Goal: Transaction & Acquisition: Obtain resource

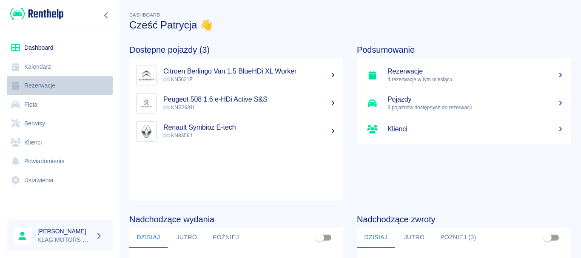
click at [41, 90] on link "Rezerwacje" at bounding box center [60, 85] width 106 height 19
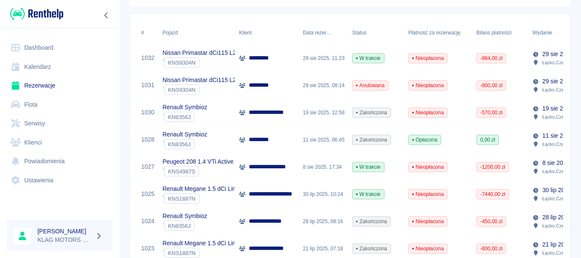
scroll to position [128, 0]
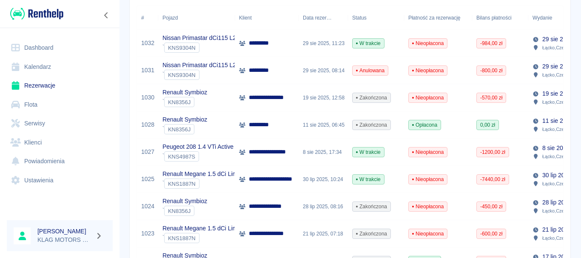
click at [232, 98] on div "Renault Symbioz ` KN8356J" at bounding box center [196, 97] width 77 height 27
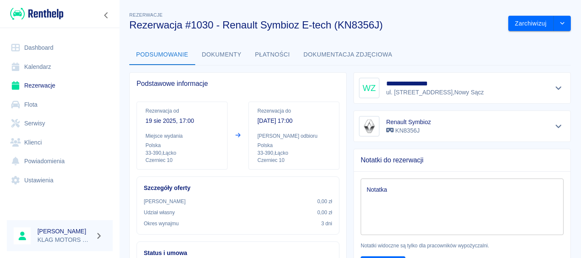
click at [232, 55] on button "Dokumenty" at bounding box center [221, 55] width 53 height 20
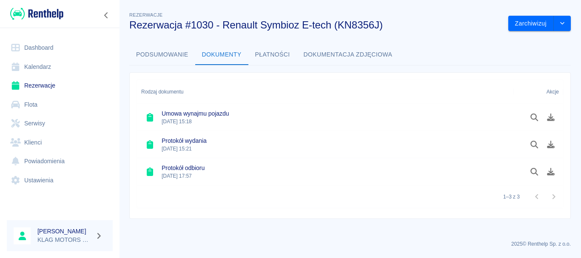
click at [531, 92] on div "Akcje" at bounding box center [538, 92] width 41 height 24
click at [552, 120] on icon "Pobierz dokument" at bounding box center [551, 118] width 8 height 8
click at [464, 246] on p "2025 © Renthelp Sp. z o.o." at bounding box center [350, 244] width 442 height 8
click at [546, 148] on icon "Pobierz dokument" at bounding box center [551, 145] width 10 height 8
click at [549, 169] on icon "Pobierz dokument" at bounding box center [551, 172] width 10 height 8
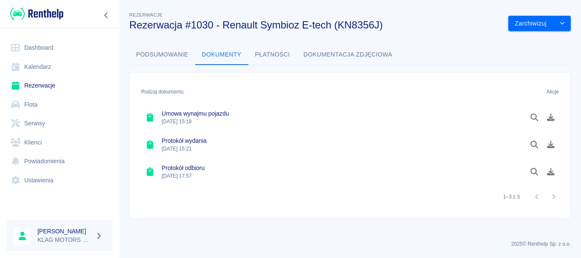
click at [575, 99] on div "Rezerwacje Rezerwacja #1030 - Renault Symbioz E-tech (KN8356J) Zarchiwizuj Pods…" at bounding box center [350, 111] width 462 height 216
click at [536, 141] on icon "Podgląd dokumentu" at bounding box center [535, 145] width 8 height 8
